Goal: Information Seeking & Learning: Learn about a topic

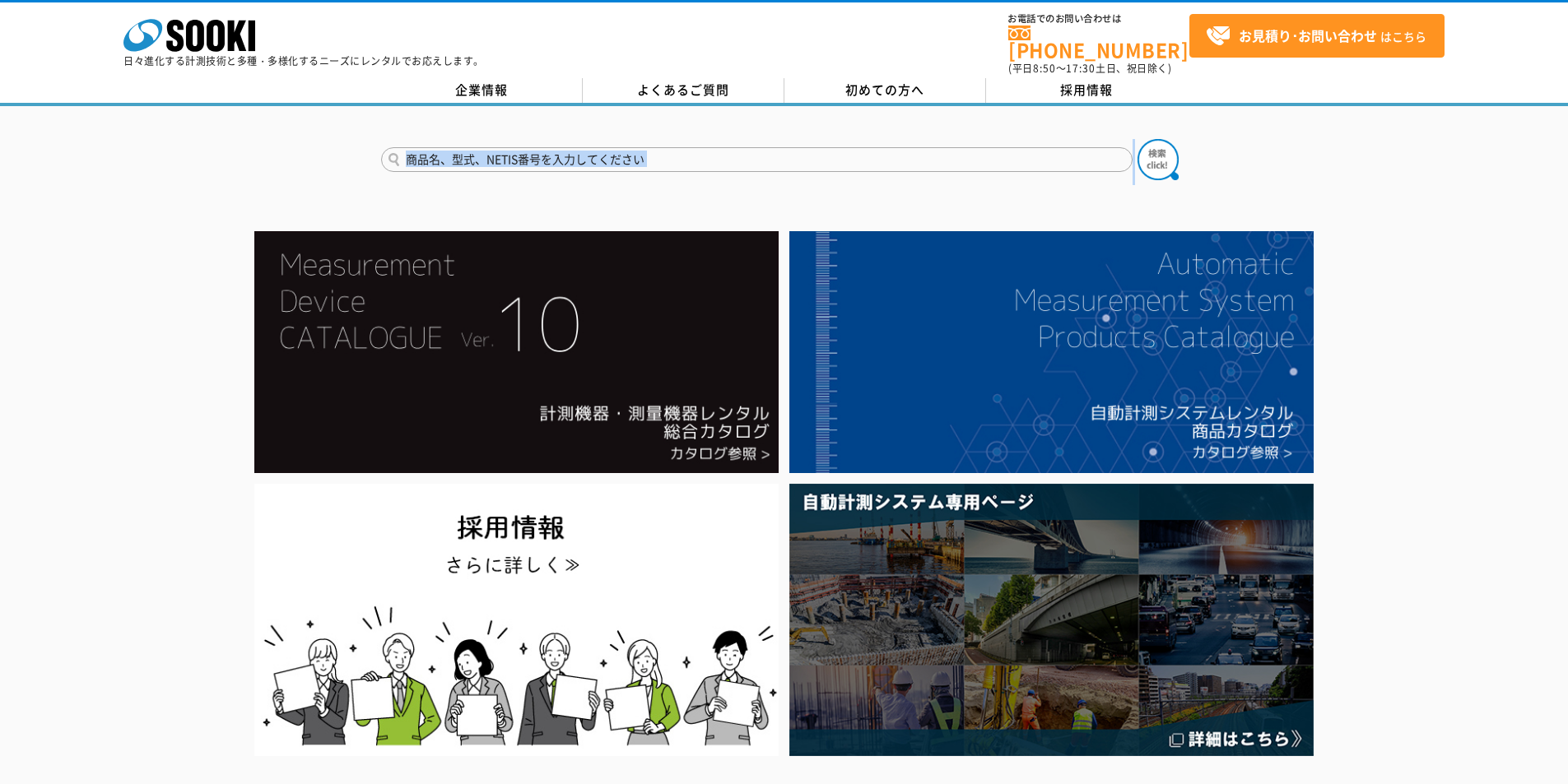
click at [496, 139] on form at bounding box center [784, 161] width 807 height 46
click at [512, 149] on input "text" at bounding box center [757, 160] width 752 height 25
type input "NSR"
click at [1160, 156] on img at bounding box center [1158, 159] width 41 height 41
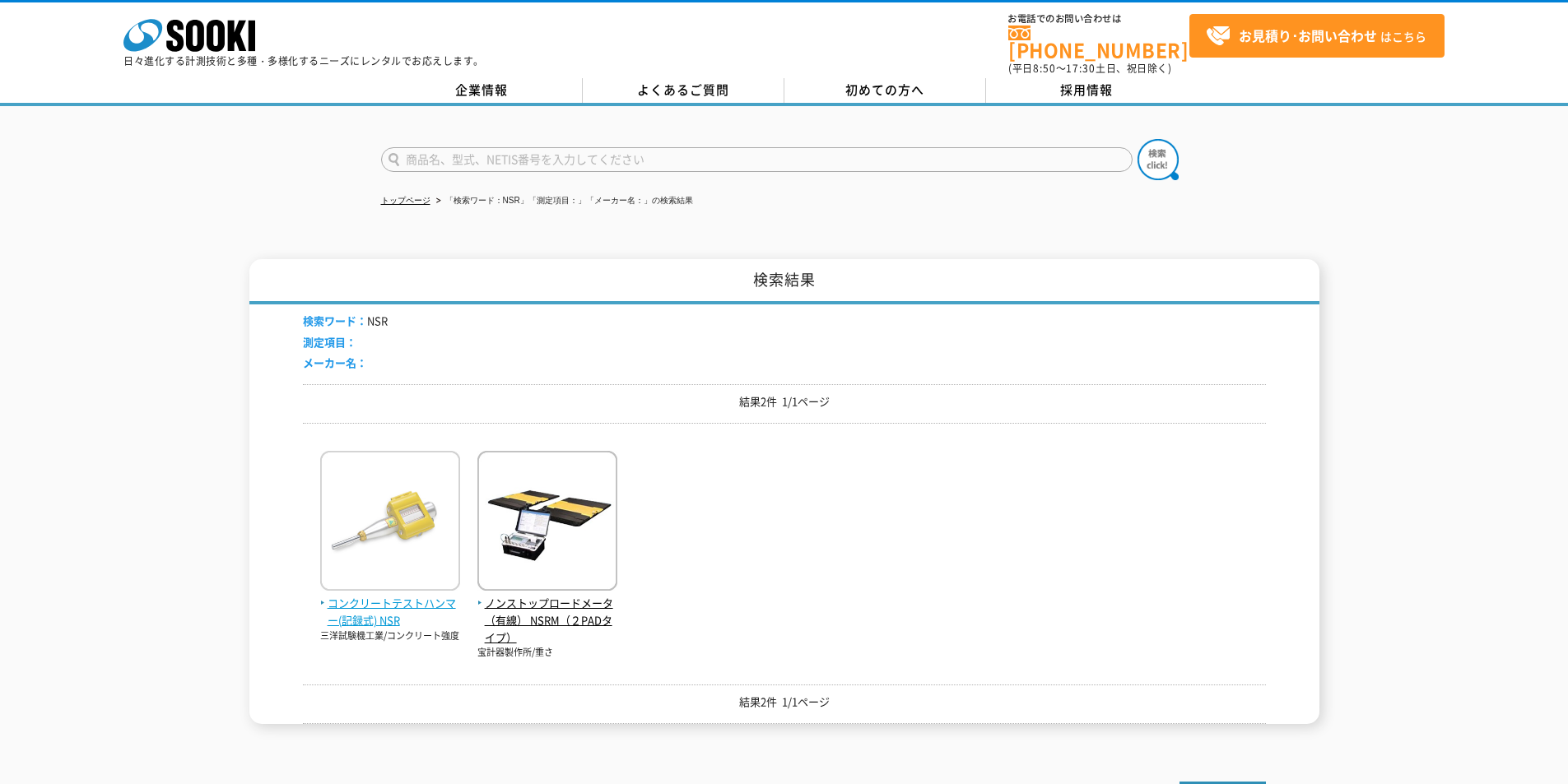
click at [394, 595] on span "コンクリートテストハンマー(記録式) NSR" at bounding box center [390, 612] width 140 height 34
